Goal: Navigation & Orientation: Find specific page/section

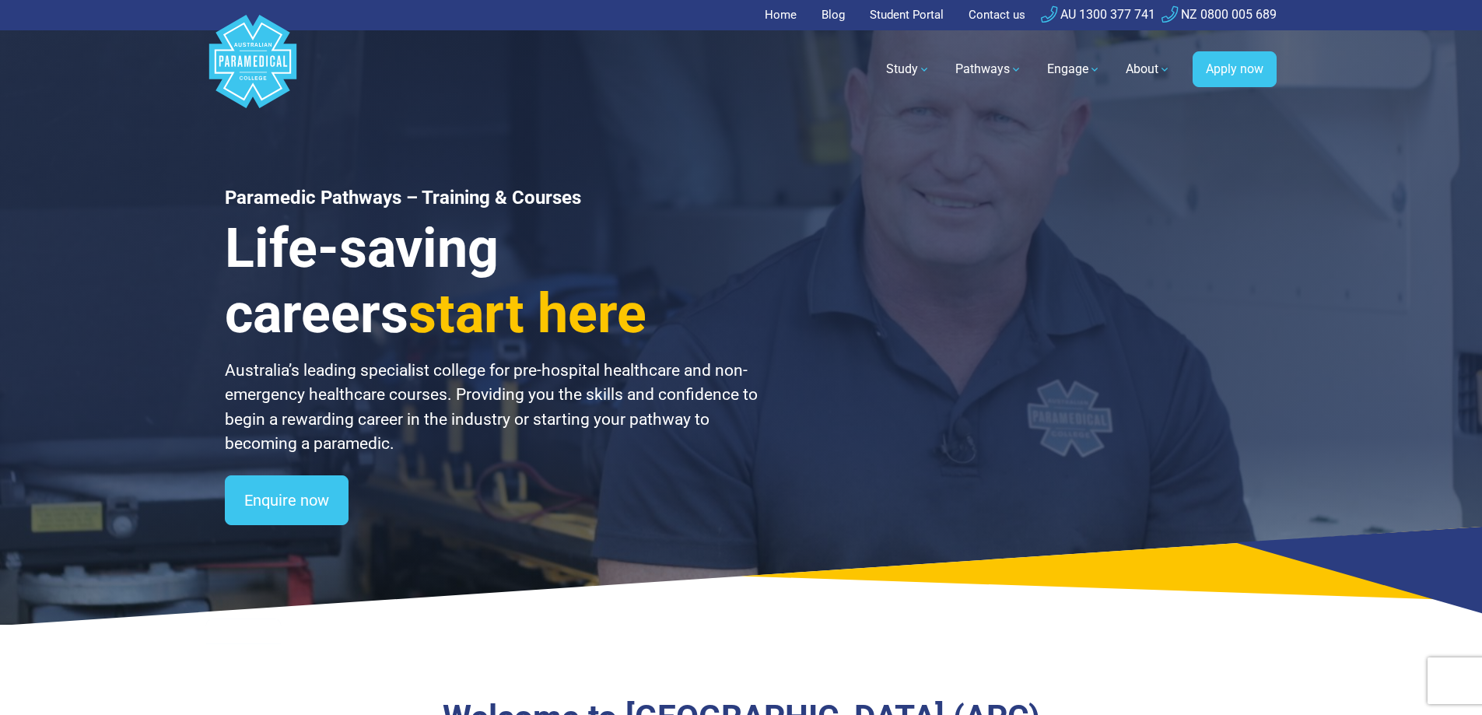
click at [913, 14] on link "Student Portal" at bounding box center [907, 15] width 93 height 30
click at [770, 12] on link "Home" at bounding box center [785, 15] width 41 height 30
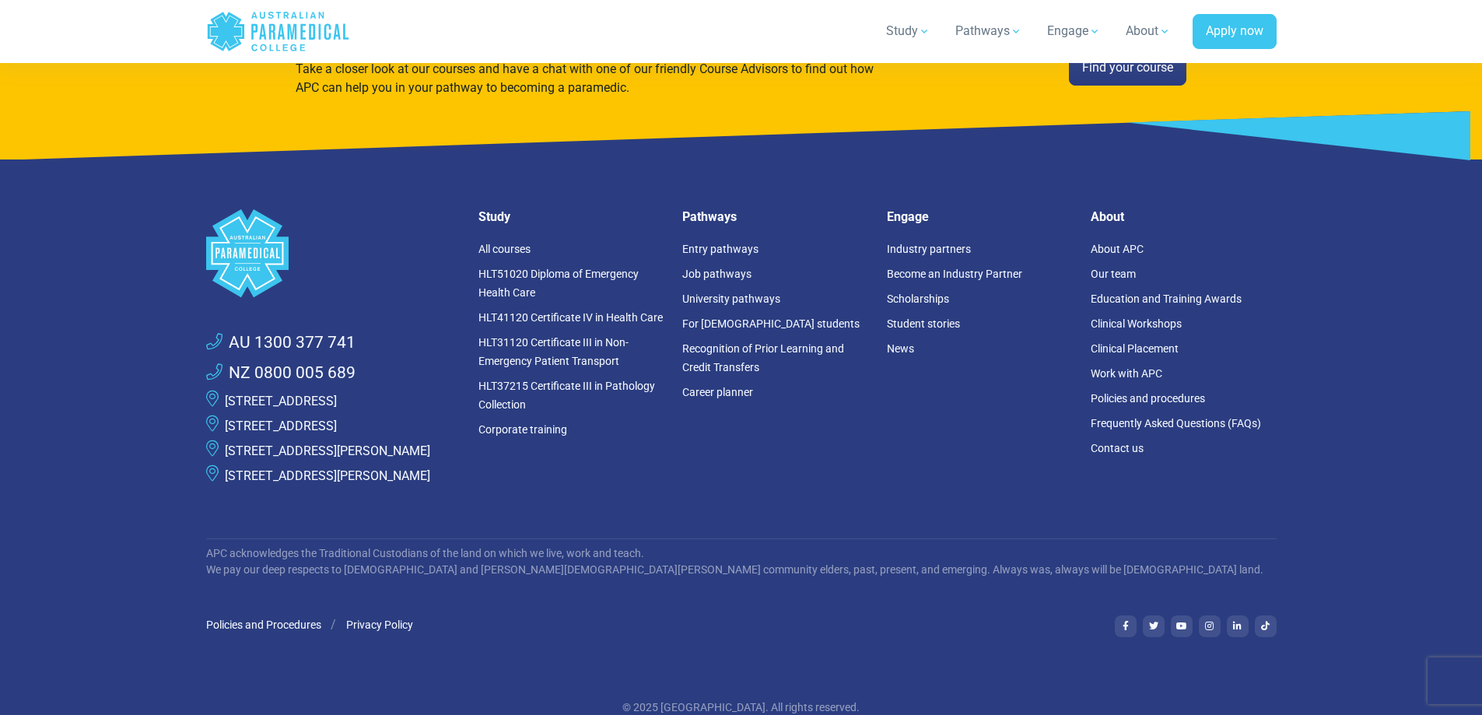
scroll to position [4097, 0]
